Goal: Transaction & Acquisition: Purchase product/service

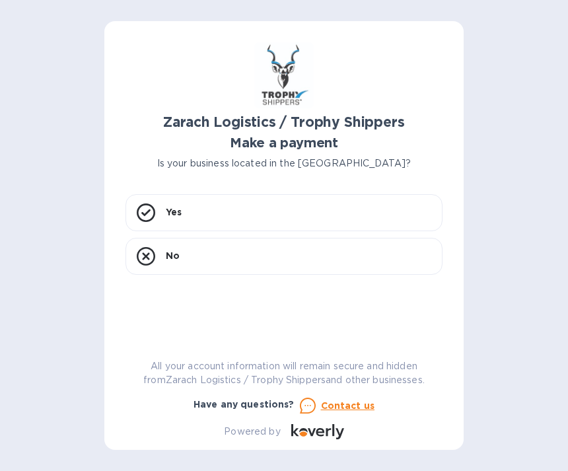
scroll to position [42, 0]
click at [153, 204] on rect at bounding box center [145, 212] width 17 height 17
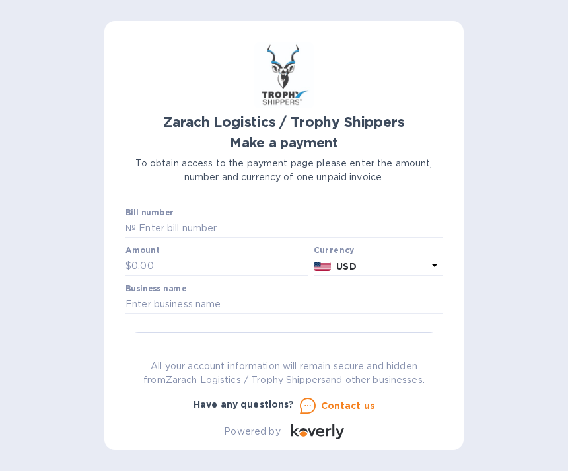
scroll to position [0, 0]
click at [181, 219] on input "text" at bounding box center [289, 229] width 307 height 20
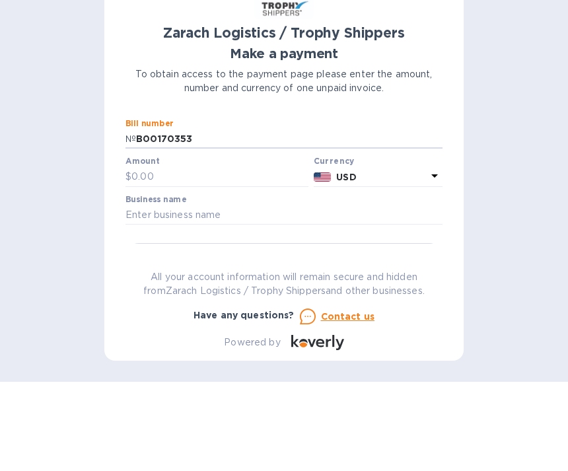
type input "B00170353"
click at [150, 256] on input "text" at bounding box center [219, 266] width 177 height 20
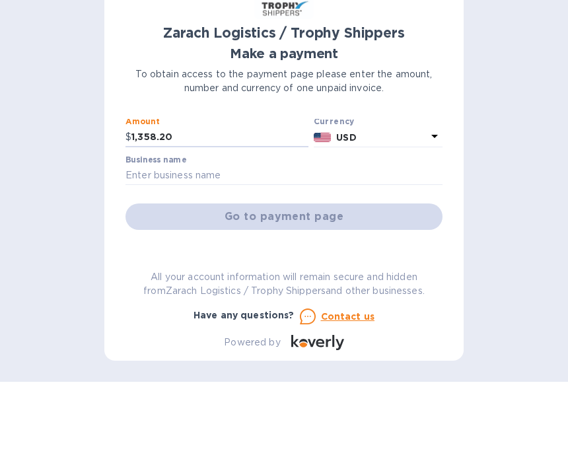
scroll to position [69, 0]
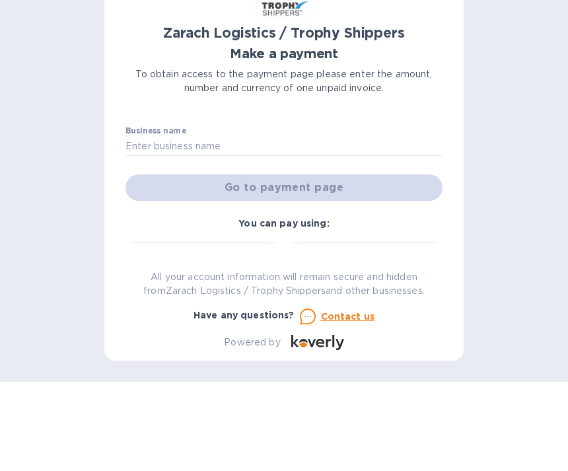
type input "1,358.20"
click at [174, 226] on input "text" at bounding box center [284, 236] width 317 height 20
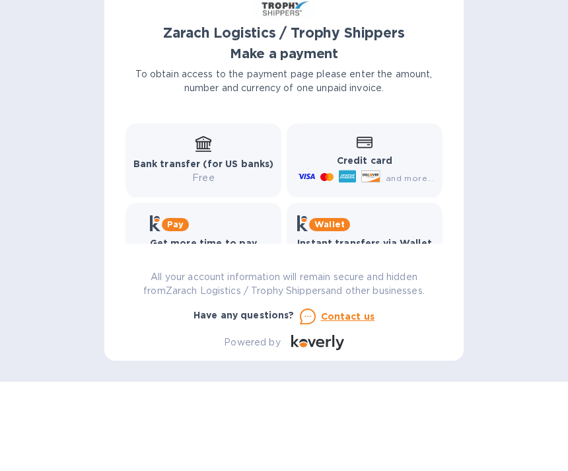
scroll to position [186, 0]
type input "[PERSON_NAME]"
click at [367, 245] on b "Credit card" at bounding box center [364, 250] width 55 height 11
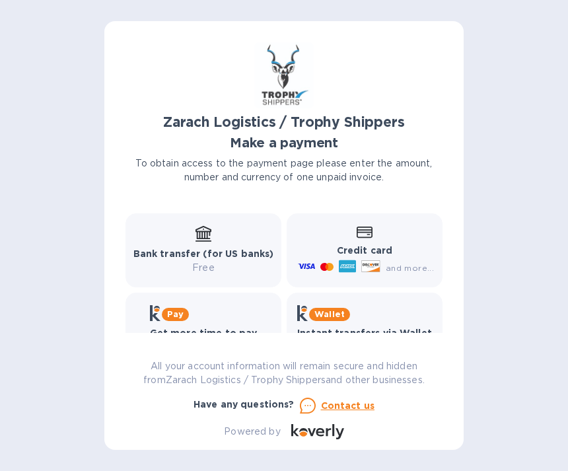
click at [368, 227] on icon at bounding box center [365, 232] width 16 height 11
click at [314, 168] on p "To obtain access to the payment page please enter the amount, number and curren…" at bounding box center [284, 171] width 317 height 28
click at [341, 383] on p "All your account information will remain secure and hidden from Zarach Logistic…" at bounding box center [284, 373] width 317 height 28
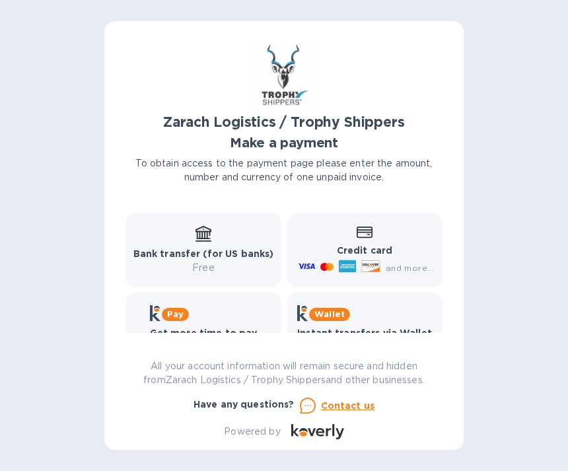
scroll to position [0, 0]
click at [300, 124] on b "Zarach Logistics / Trophy Shippers" at bounding box center [283, 122] width 241 height 17
click at [282, 131] on div "Zarach Logistics / Trophy Shippers" at bounding box center [284, 122] width 322 height 22
click at [371, 232] on icon at bounding box center [365, 232] width 16 height 11
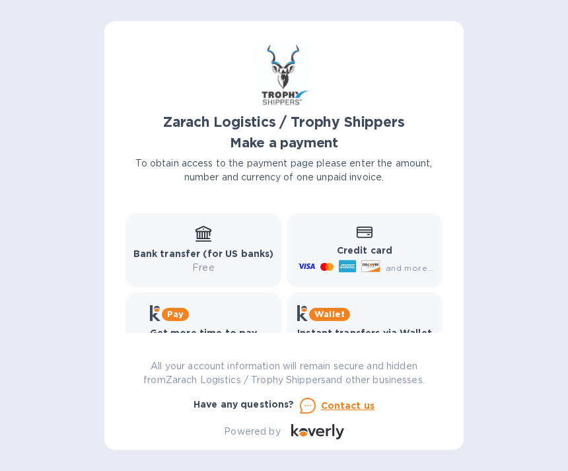
click at [373, 367] on p "All your account information will remain secure and hidden from Zarach Logistic…" at bounding box center [284, 373] width 317 height 28
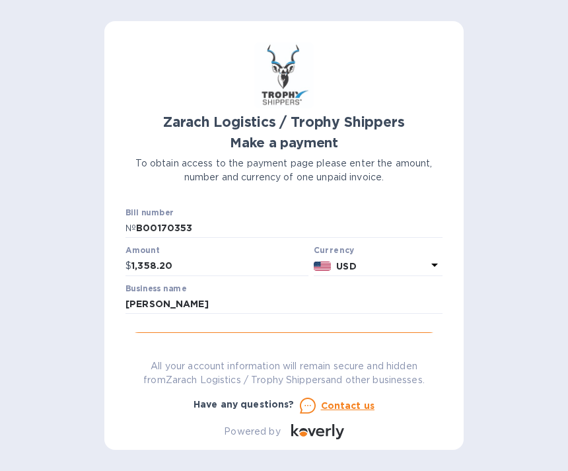
scroll to position [0, 0]
click at [301, 338] on span "Go to payment page" at bounding box center [284, 346] width 296 height 16
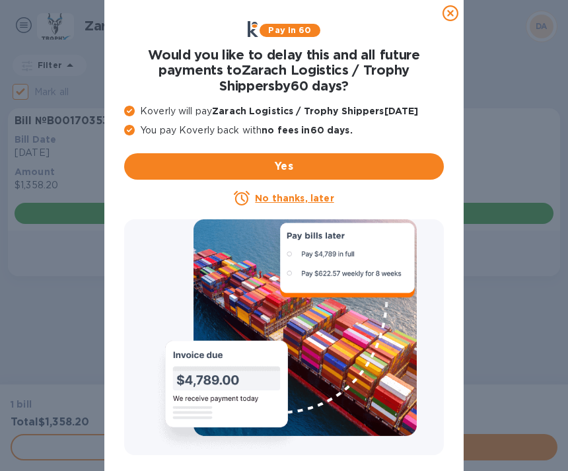
click at [301, 166] on span "Yes" at bounding box center [284, 167] width 299 height 16
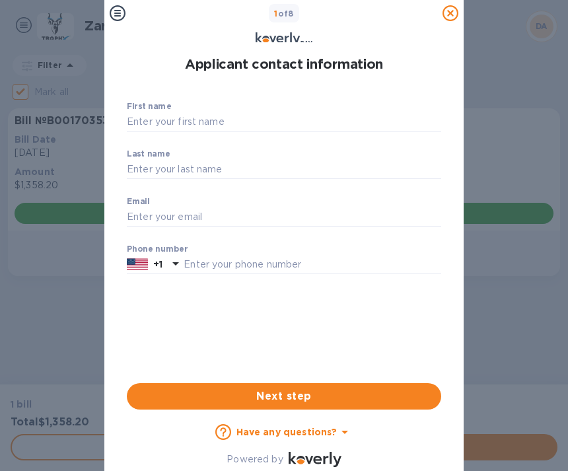
click at [213, 118] on input "First name" at bounding box center [284, 122] width 314 height 20
type input "Desi"
click at [178, 156] on div "Last name ​" at bounding box center [284, 173] width 314 height 48
click at [164, 162] on input "Last name" at bounding box center [284, 170] width 314 height 20
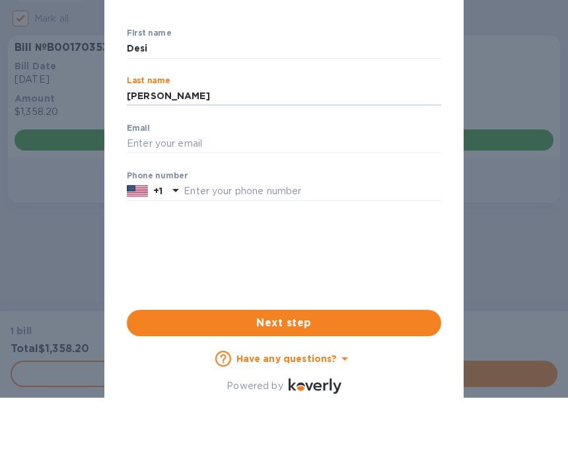
type input "[PERSON_NAME]"
click at [211, 141] on input "Email" at bounding box center [284, 144] width 314 height 20
type input "[EMAIL_ADDRESS][DOMAIN_NAME]"
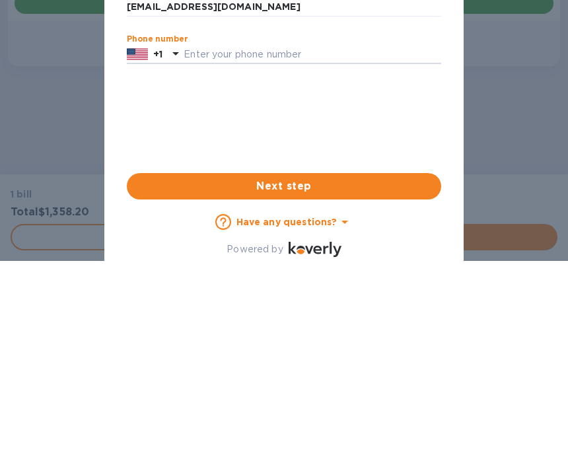
click at [273, 55] on input "text" at bounding box center [313, 55] width 258 height 20
type input "5857271750"
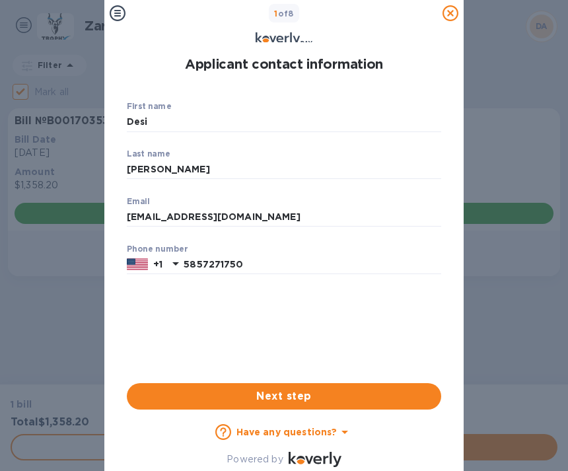
click at [287, 388] on button "Next step" at bounding box center [284, 396] width 314 height 26
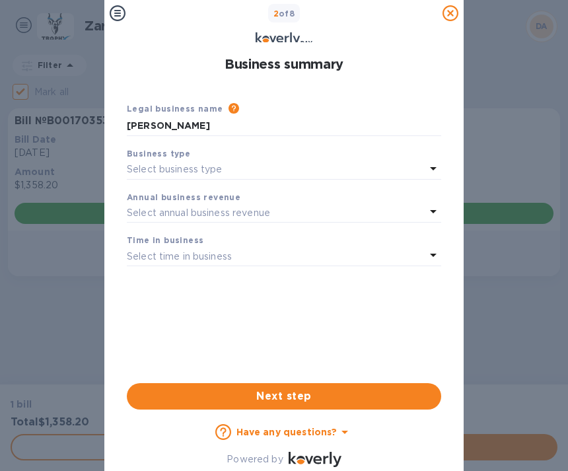
click at [202, 167] on p "Select business type" at bounding box center [175, 170] width 96 height 14
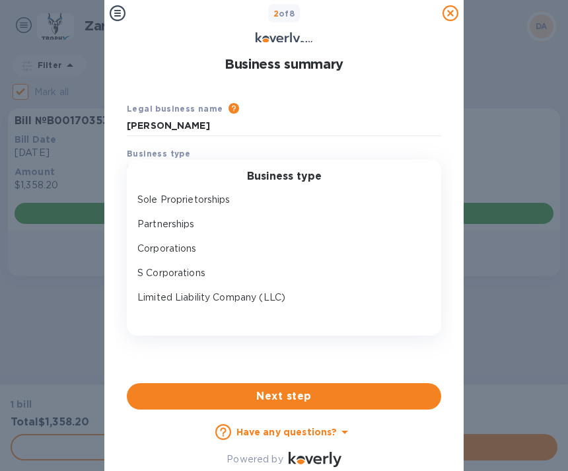
click at [209, 196] on p "Sole Proprietorships" at bounding box center [278, 200] width 283 height 14
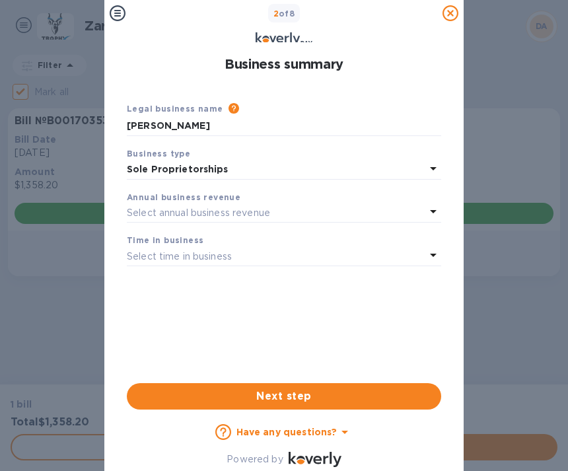
click at [220, 198] on b "Annual business revenue" at bounding box center [184, 197] width 114 height 10
click at [218, 196] on b "Annual business revenue" at bounding box center [184, 197] width 114 height 10
click at [192, 241] on b "Time in business" at bounding box center [165, 240] width 77 height 10
click at [435, 247] on icon at bounding box center [433, 255] width 16 height 16
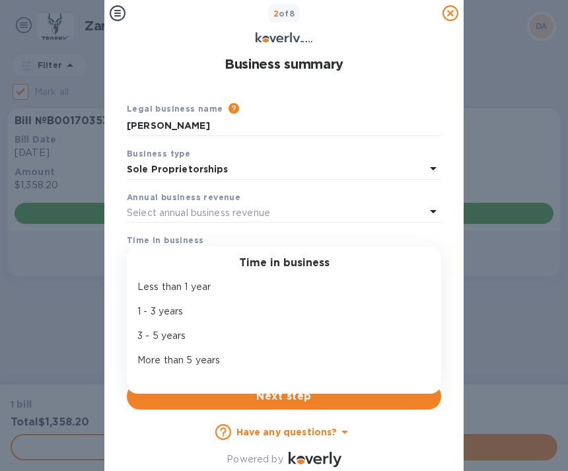
click at [195, 357] on p "More than 5 years" at bounding box center [278, 360] width 283 height 14
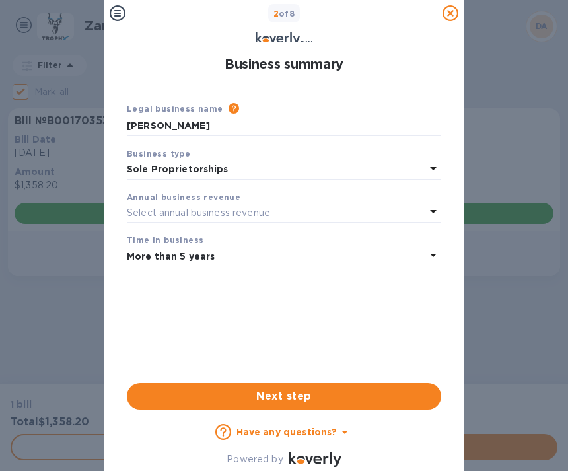
click at [246, 209] on p "Select annual business revenue" at bounding box center [198, 213] width 143 height 14
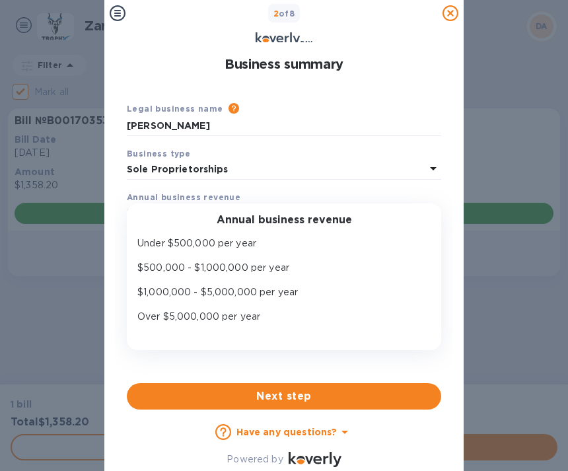
click at [226, 241] on p "Under $500,000 per year" at bounding box center [278, 244] width 283 height 14
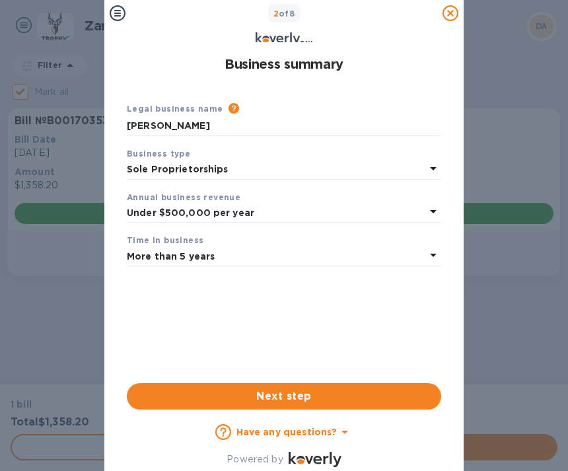
click at [275, 398] on span "Next step" at bounding box center [283, 396] width 293 height 16
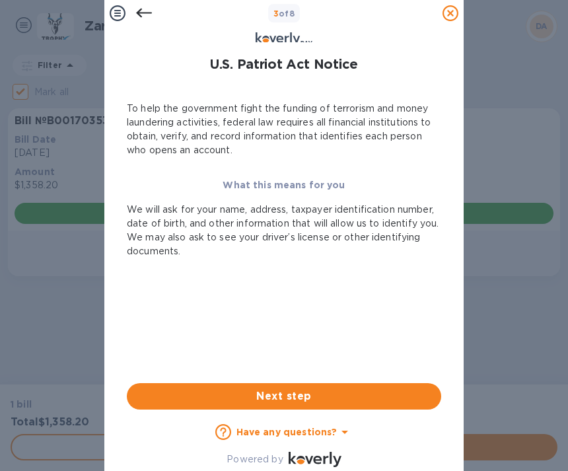
click at [284, 389] on span "Next step" at bounding box center [283, 396] width 293 height 16
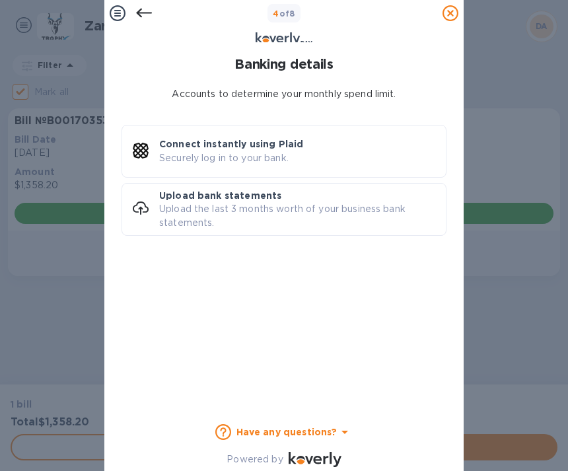
click at [231, 139] on p "Connect instantly using Plaid" at bounding box center [231, 143] width 144 height 13
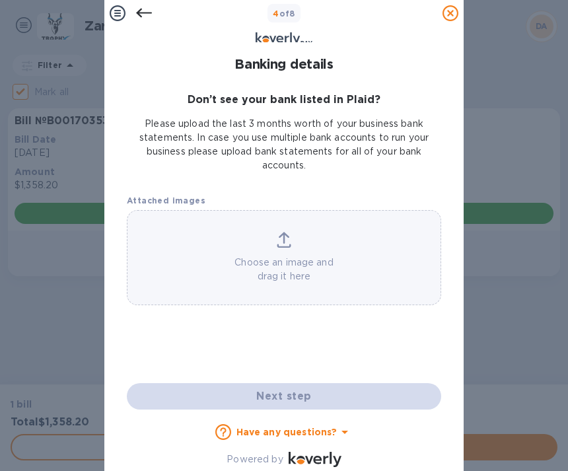
click at [142, 17] on icon at bounding box center [144, 13] width 16 height 16
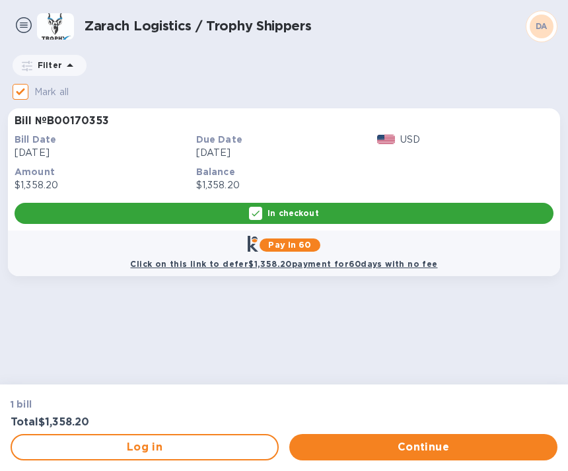
click at [369, 443] on span "Continue" at bounding box center [423, 447] width 247 height 16
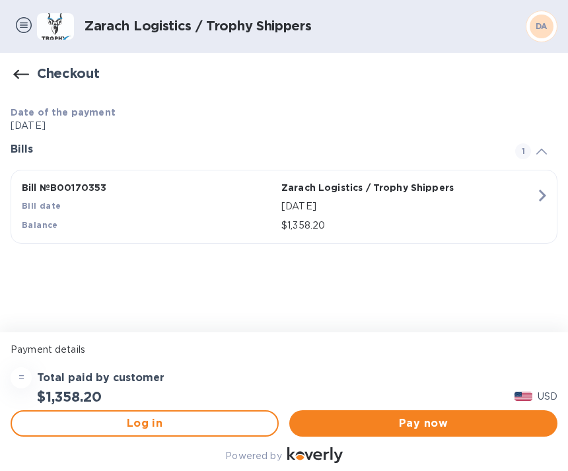
click at [388, 421] on span "Pay now" at bounding box center [423, 424] width 247 height 16
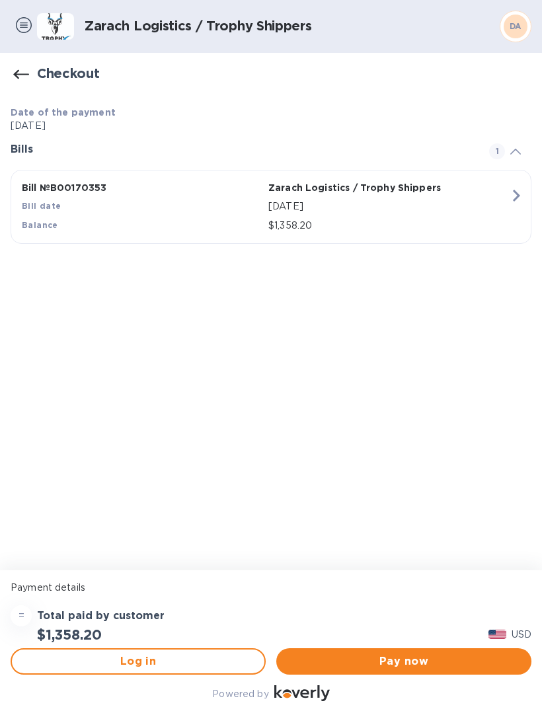
click at [392, 470] on span "Pay now" at bounding box center [404, 661] width 234 height 16
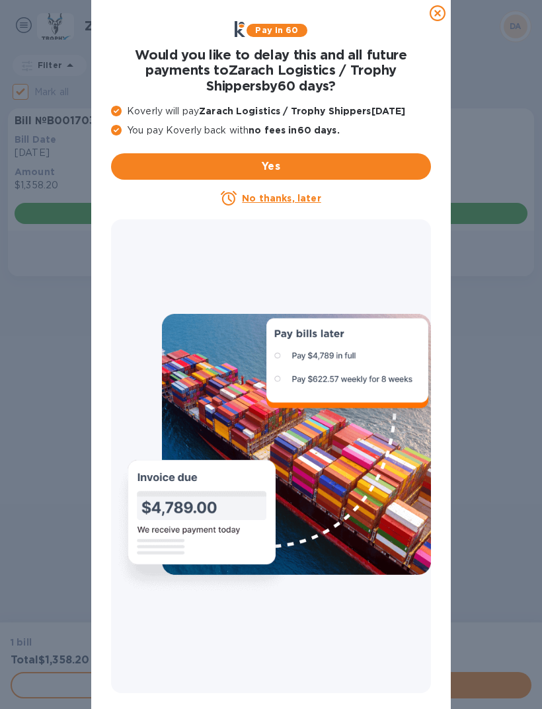
click at [274, 198] on u "No thanks, later" at bounding box center [281, 198] width 79 height 11
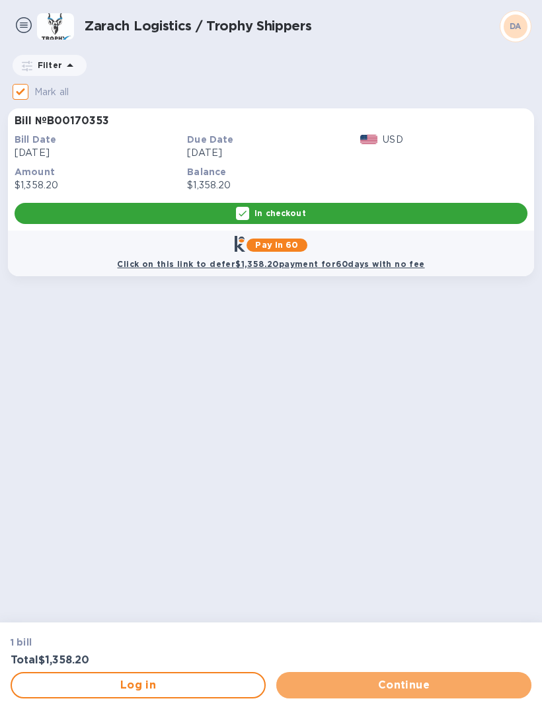
click at [395, 679] on span "Continue" at bounding box center [404, 685] width 234 height 16
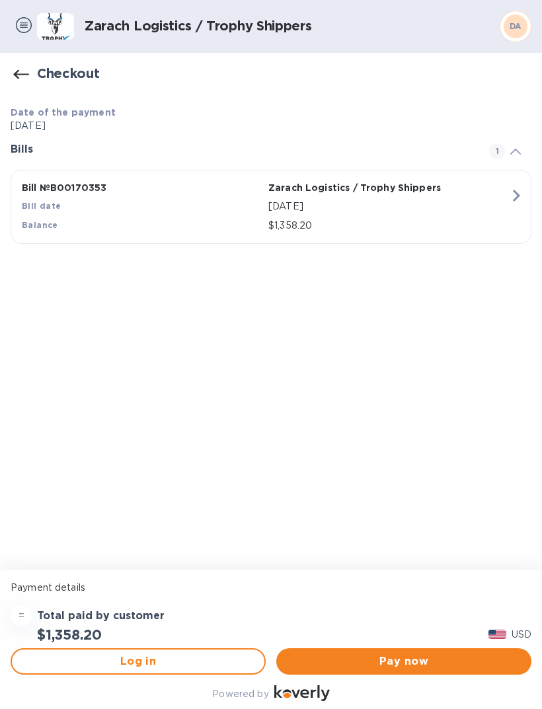
click at [46, 581] on p "Payment details" at bounding box center [271, 588] width 521 height 14
